Goal: Navigation & Orientation: Understand site structure

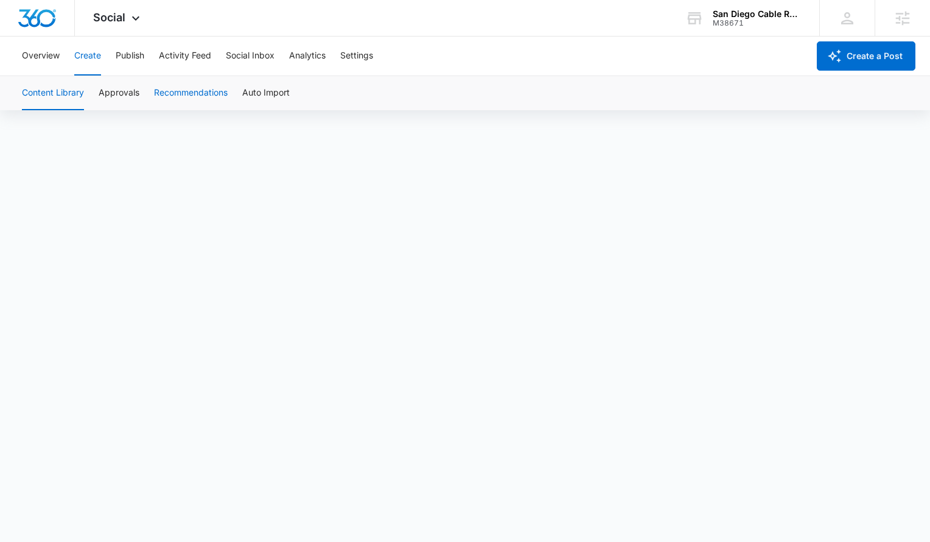
scroll to position [9, 0]
click at [128, 56] on button "Publish" at bounding box center [130, 56] width 29 height 39
click at [85, 86] on button "Schedules" at bounding box center [92, 93] width 41 height 34
click at [78, 67] on button "Create" at bounding box center [87, 56] width 27 height 39
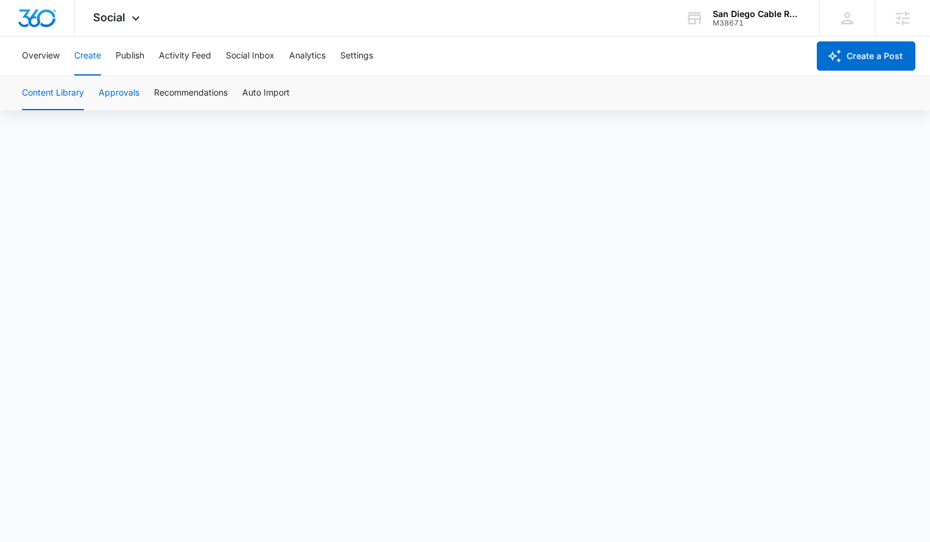
click at [112, 93] on button "Approvals" at bounding box center [119, 93] width 41 height 34
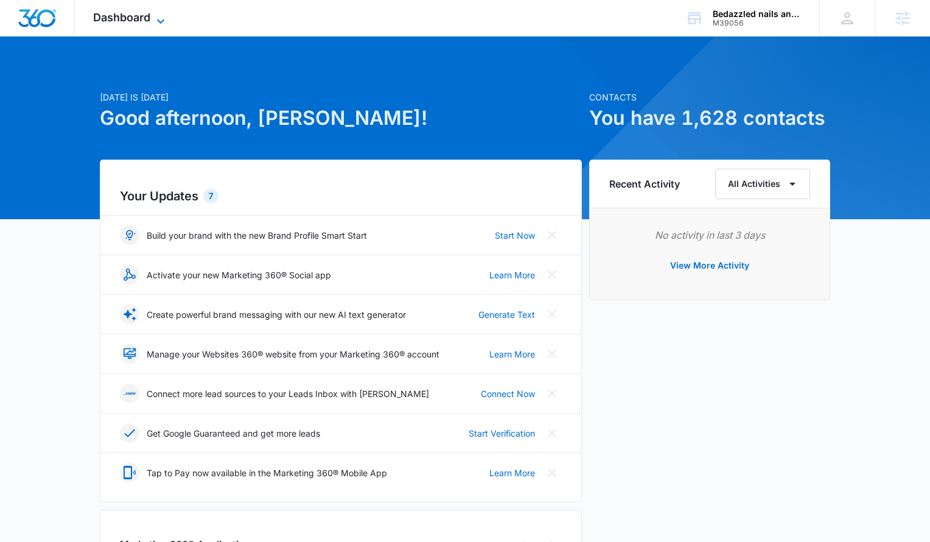
click at [120, 18] on span "Dashboard" at bounding box center [121, 17] width 57 height 13
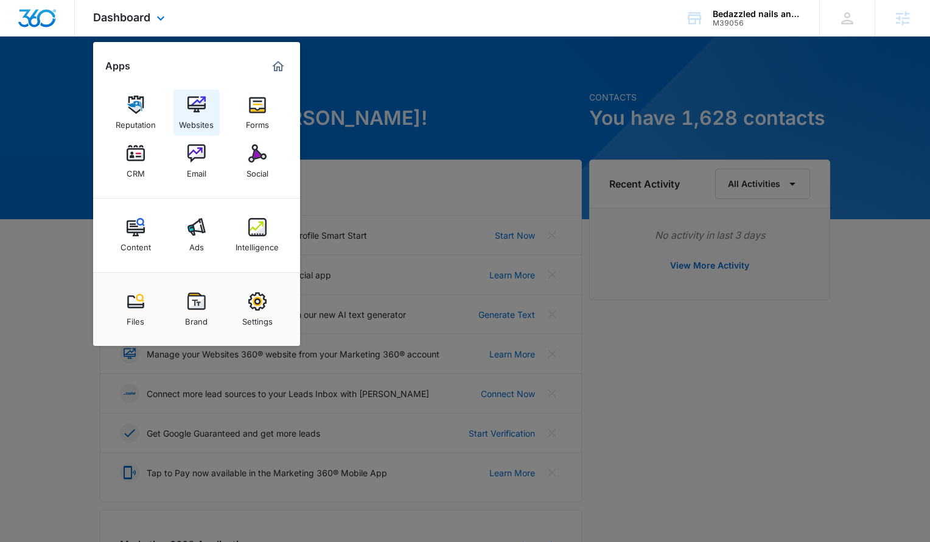
click at [188, 107] on img at bounding box center [197, 105] width 18 height 18
